Goal: Transaction & Acquisition: Purchase product/service

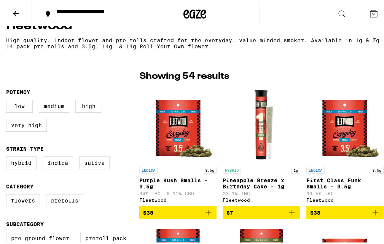
click at [172, 181] on p "Purple Kush Smalls - 3.5g" at bounding box center [177, 182] width 77 height 12
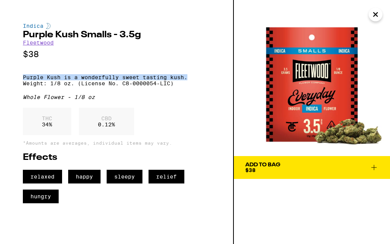
drag, startPoint x: 22, startPoint y: 77, endPoint x: 207, endPoint y: 81, distance: 185.2
click at [207, 81] on div "Indica Purple Kush Smalls - 3.5g Fleetwood $38 Purple Kush is a wonderfully swe…" at bounding box center [117, 122] width 234 height 244
copy p "Purple Kush is a wonderfully sweet tasting kush."
click at [371, 12] on icon "Close" at bounding box center [375, 14] width 9 height 11
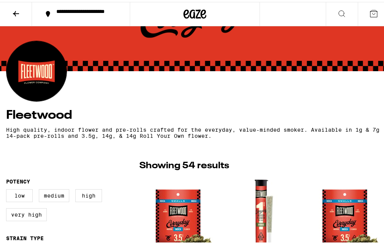
scroll to position [76, 0]
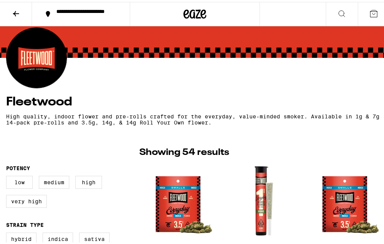
click at [341, 11] on button at bounding box center [342, 12] width 32 height 24
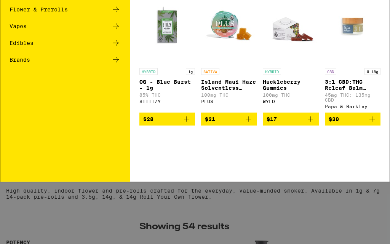
click at [246, 16] on input "Search for Products" at bounding box center [194, 12] width 344 height 7
click at [375, 12] on icon at bounding box center [377, 11] width 11 height 11
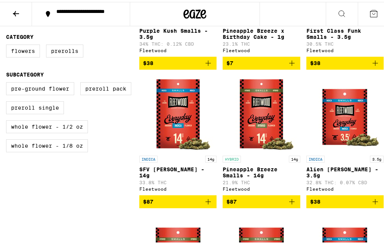
scroll to position [305, 0]
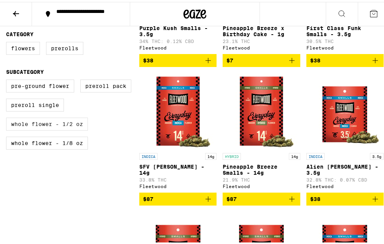
click at [59, 129] on label "Whole Flower - 1/2 oz" at bounding box center [47, 122] width 82 height 13
click at [8, 79] on input "Whole Flower - 1/2 oz" at bounding box center [8, 79] width 0 height 0
checkbox input "true"
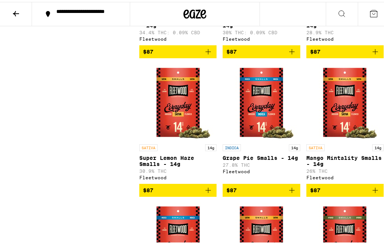
scroll to position [495, 0]
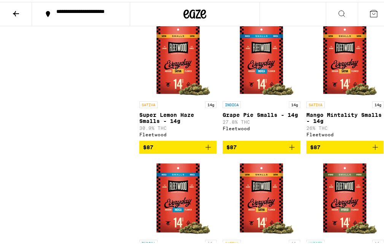
click at [175, 87] on img "Open page for Super Lemon Haze Smalls - 14g from Fleetwood" at bounding box center [178, 57] width 76 height 76
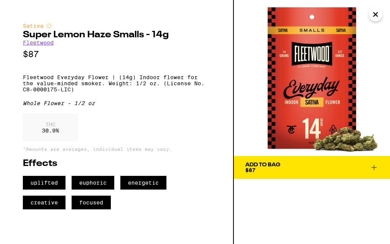
click at [375, 14] on icon "Close" at bounding box center [375, 14] width 9 height 11
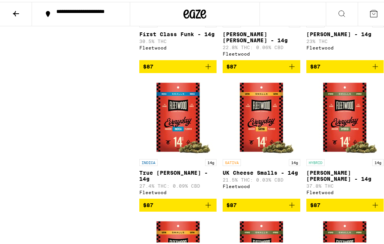
scroll to position [800, 0]
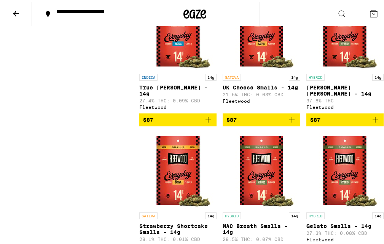
drag, startPoint x: 248, startPoint y: 100, endPoint x: 79, endPoint y: 89, distance: 168.8
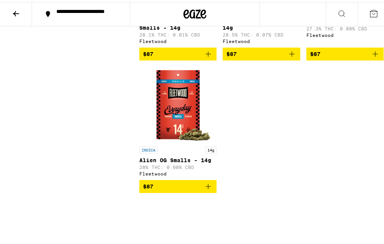
scroll to position [1029, 0]
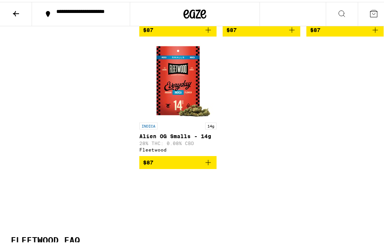
click at [345, 15] on button at bounding box center [342, 12] width 32 height 24
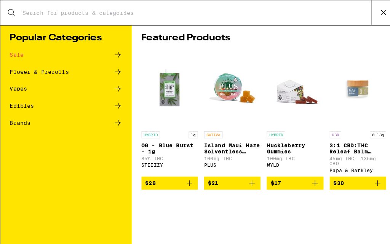
scroll to position [0, 0]
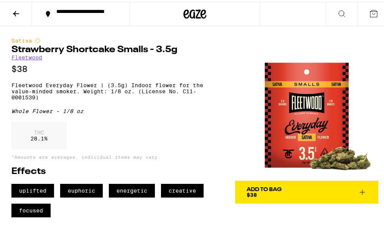
click at [16, 9] on icon at bounding box center [15, 11] width 9 height 9
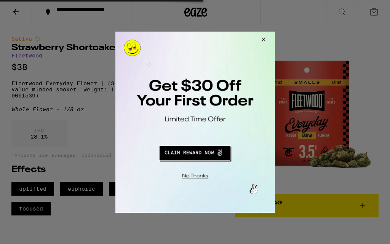
click at [262, 40] on button "Close Modal" at bounding box center [262, 40] width 21 height 18
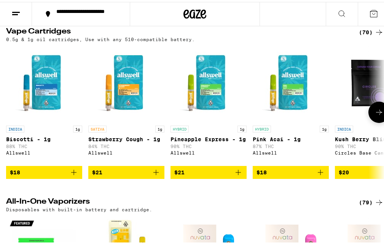
scroll to position [952, 0]
